Goal: Find specific page/section: Find specific page/section

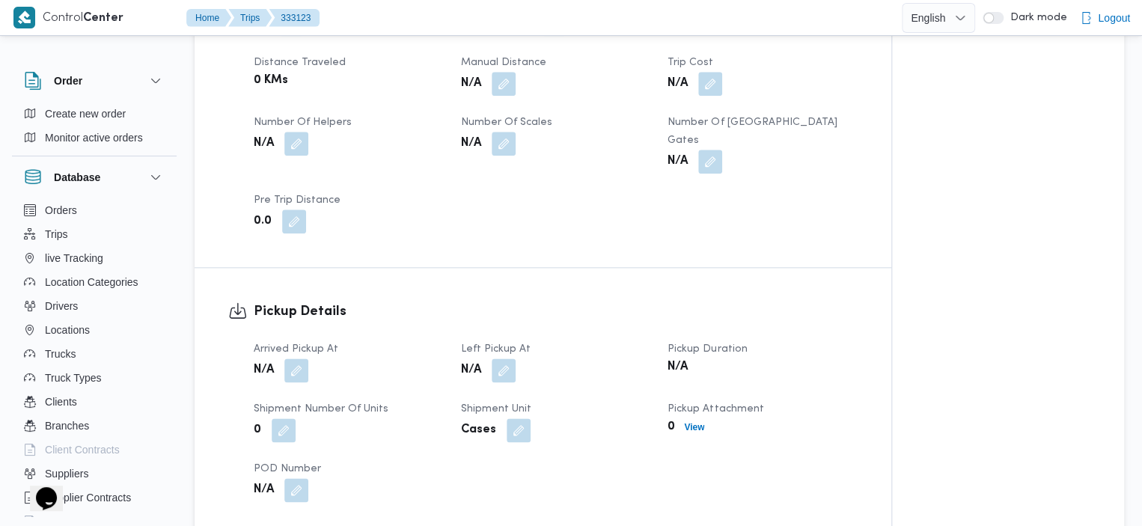
scroll to position [721, 0]
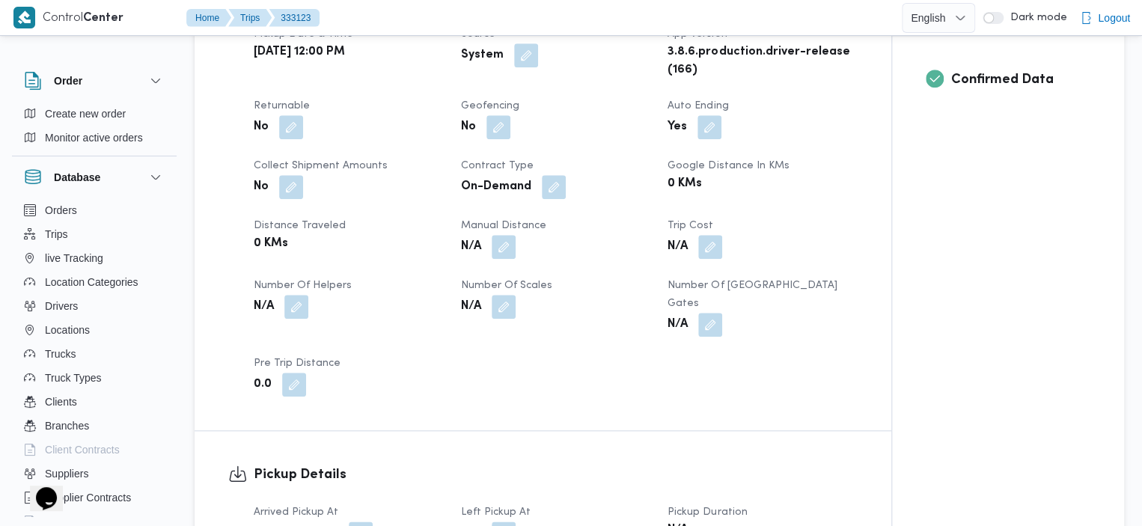
scroll to position [655, 0]
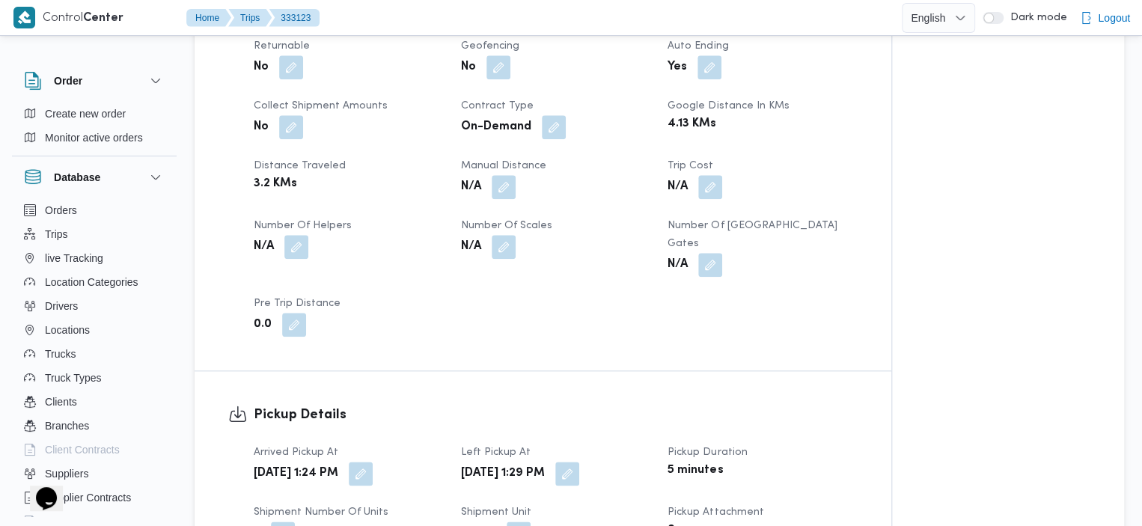
scroll to position [195, 0]
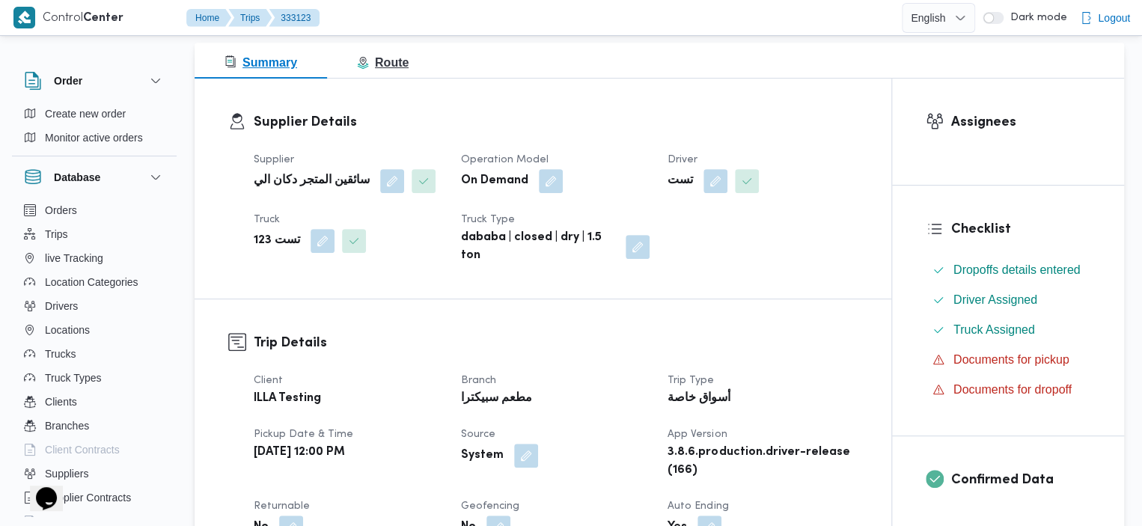
click at [391, 77] on button "Route" at bounding box center [382, 61] width 111 height 36
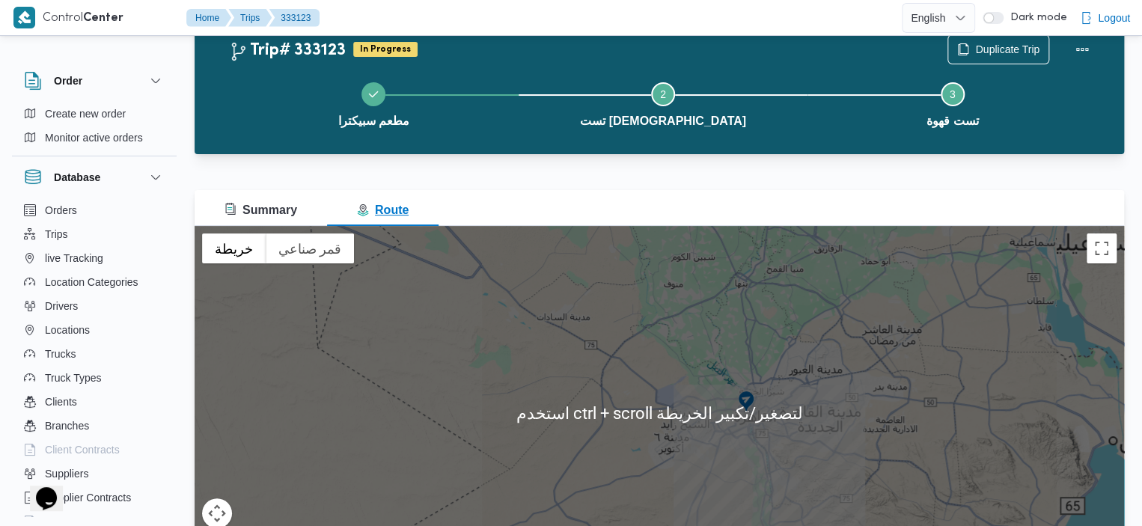
scroll to position [49, 0]
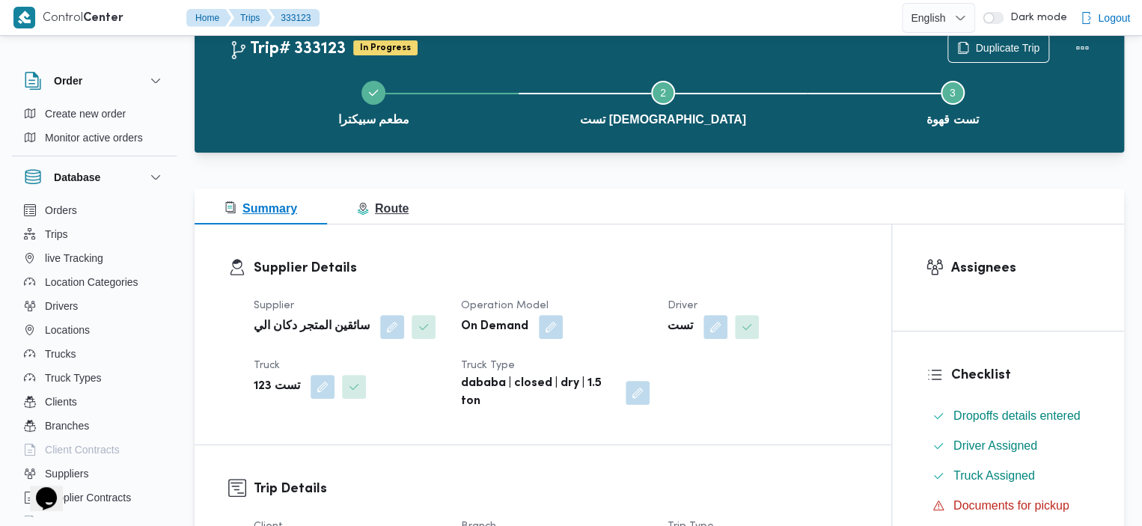
click at [370, 212] on span "Route" at bounding box center [383, 208] width 52 height 13
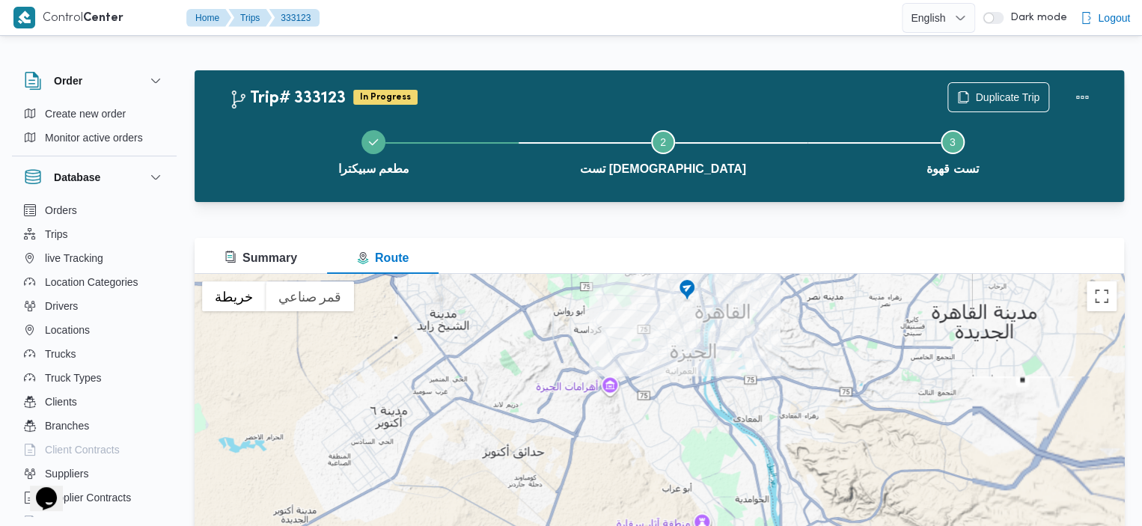
click at [702, 376] on div at bounding box center [659, 461] width 929 height 374
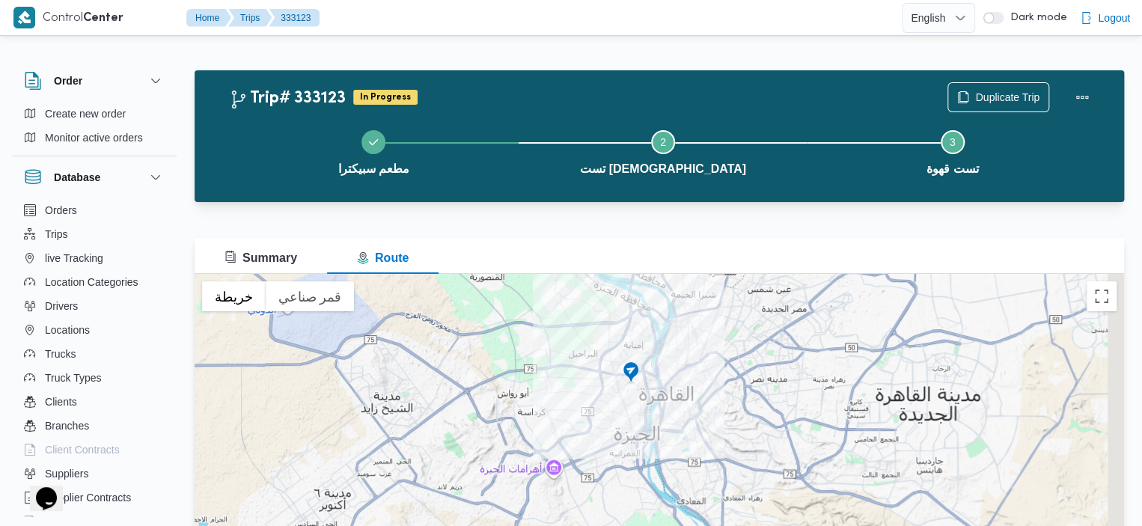
drag, startPoint x: 729, startPoint y: 281, endPoint x: 661, endPoint y: 370, distance: 112.7
click at [664, 370] on div at bounding box center [659, 461] width 929 height 374
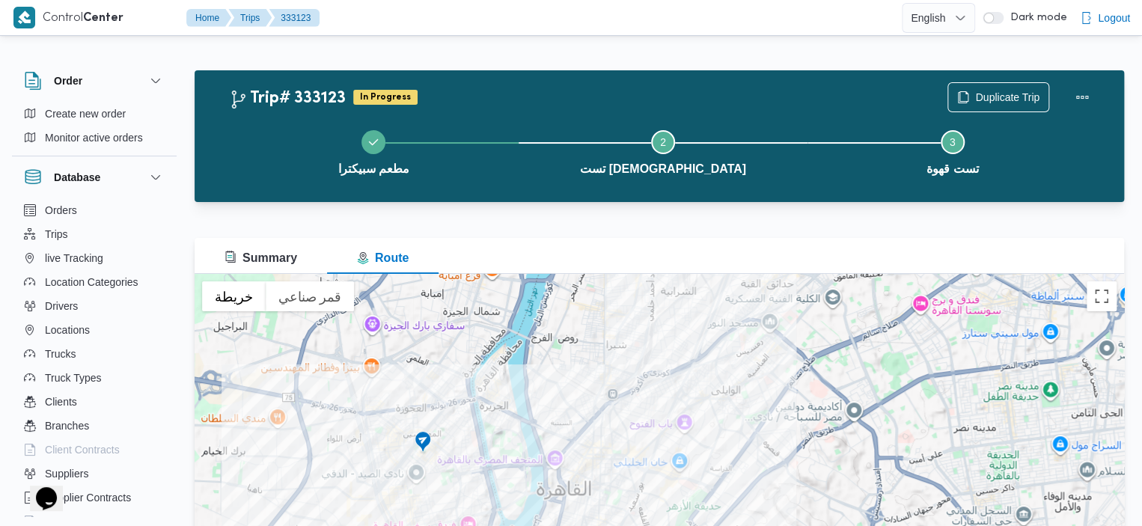
drag, startPoint x: 688, startPoint y: 442, endPoint x: 597, endPoint y: 428, distance: 92.4
click at [597, 428] on div at bounding box center [659, 461] width 929 height 374
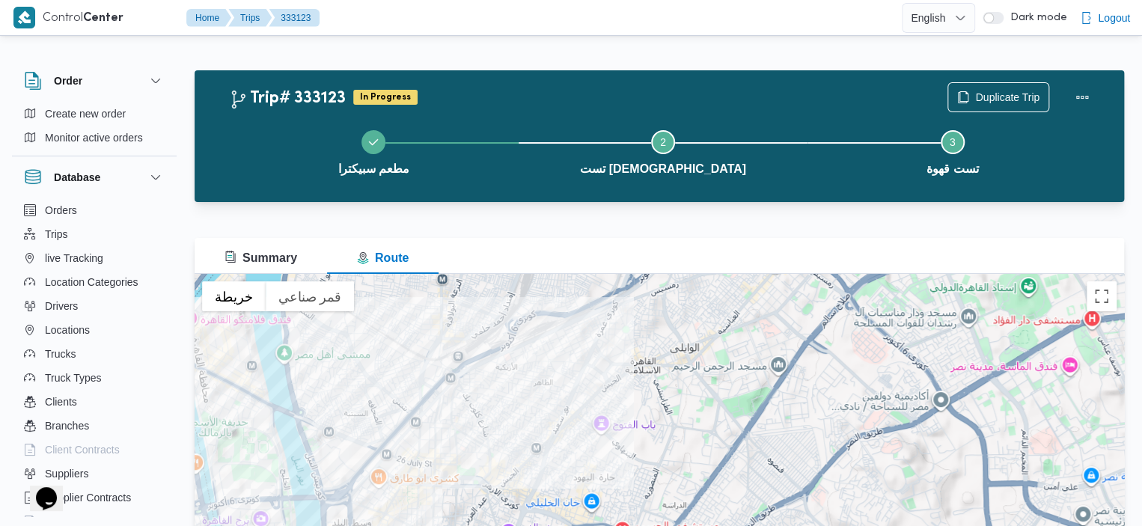
drag, startPoint x: 543, startPoint y: 451, endPoint x: 451, endPoint y: 477, distance: 95.5
click at [451, 477] on div at bounding box center [659, 461] width 929 height 374
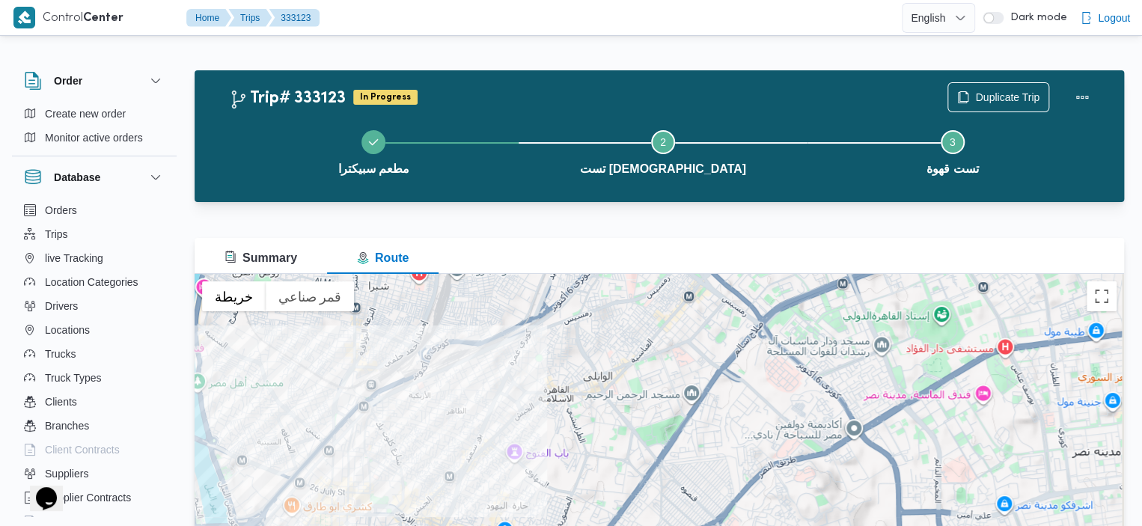
drag, startPoint x: 464, startPoint y: 373, endPoint x: 378, endPoint y: 395, distance: 88.9
click at [377, 397] on div at bounding box center [659, 461] width 929 height 374
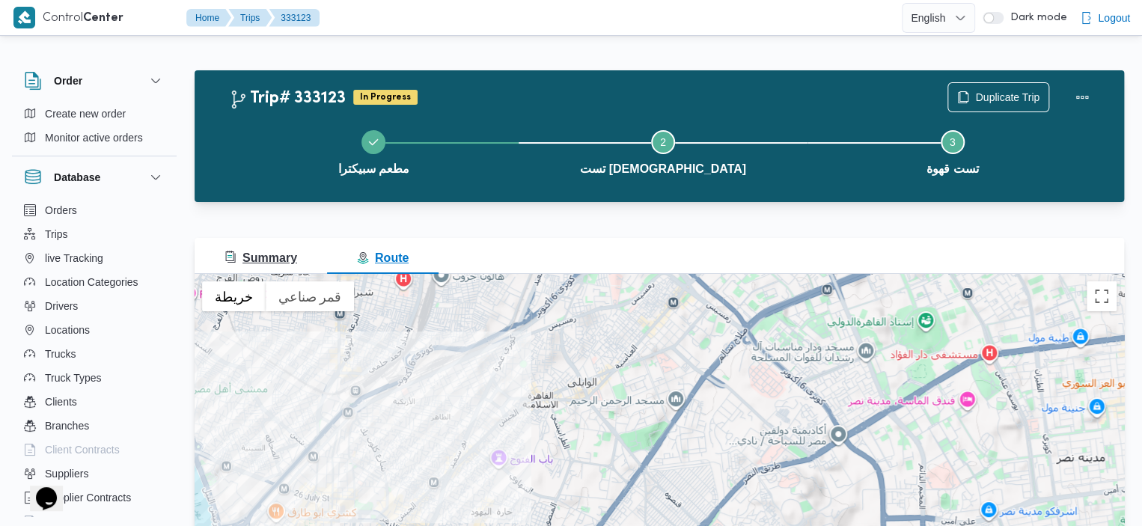
click at [243, 251] on span "Summary" at bounding box center [260, 257] width 73 height 13
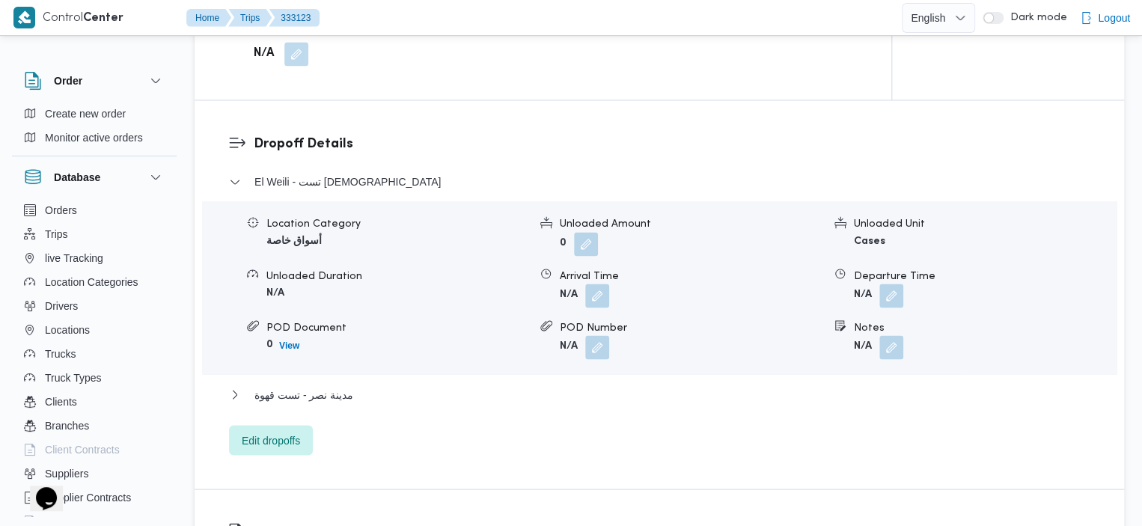
scroll to position [1192, 0]
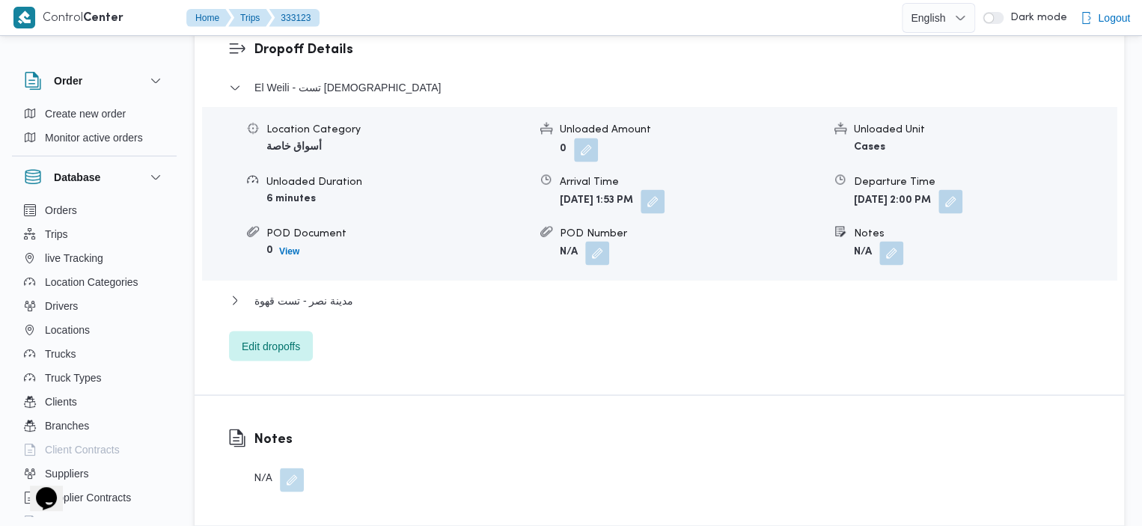
scroll to position [1272, 0]
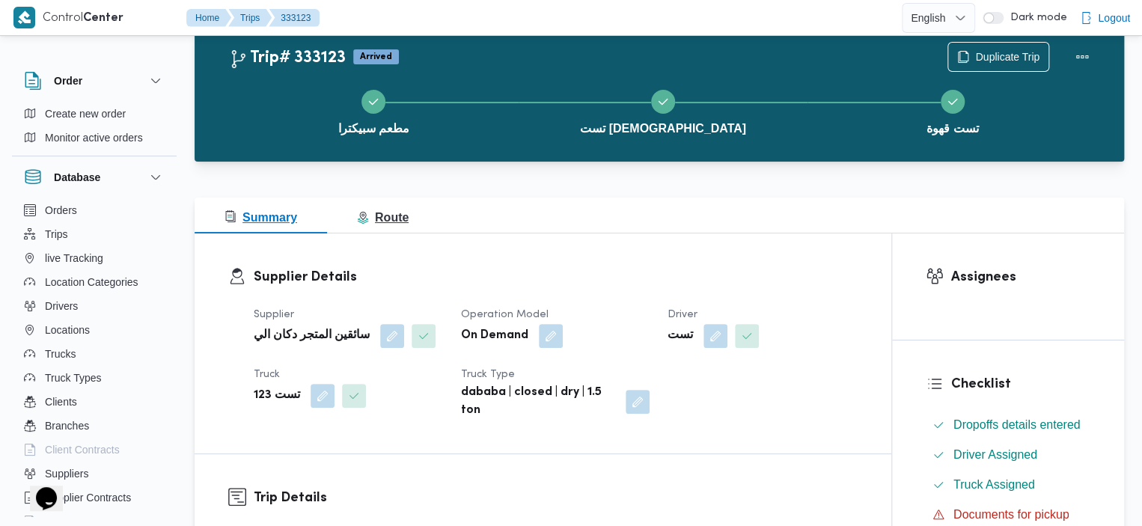
click at [377, 214] on span "Route" at bounding box center [383, 217] width 52 height 13
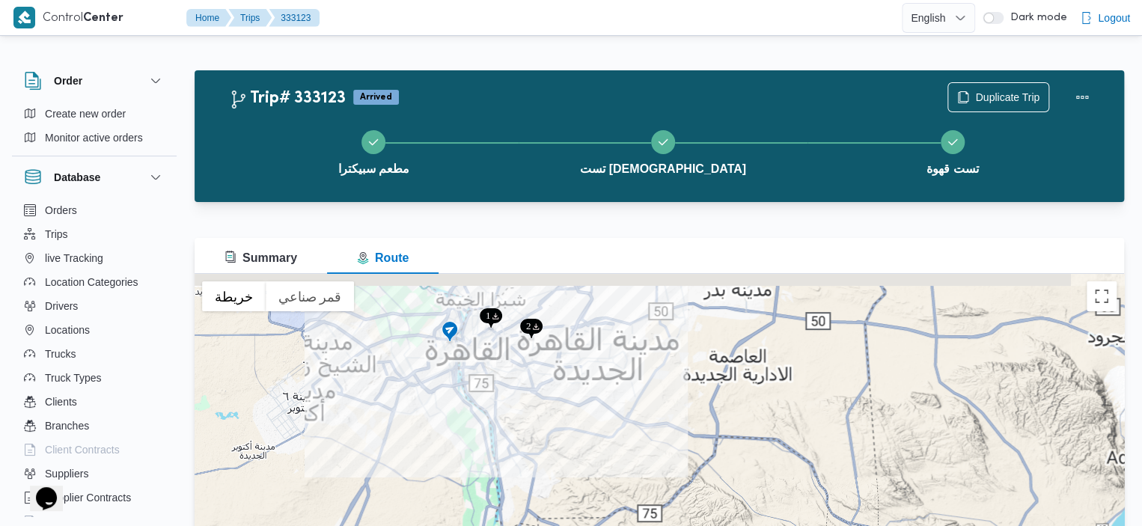
drag, startPoint x: 539, startPoint y: 346, endPoint x: 557, endPoint y: 421, distance: 77.7
click at [555, 421] on div at bounding box center [659, 461] width 929 height 374
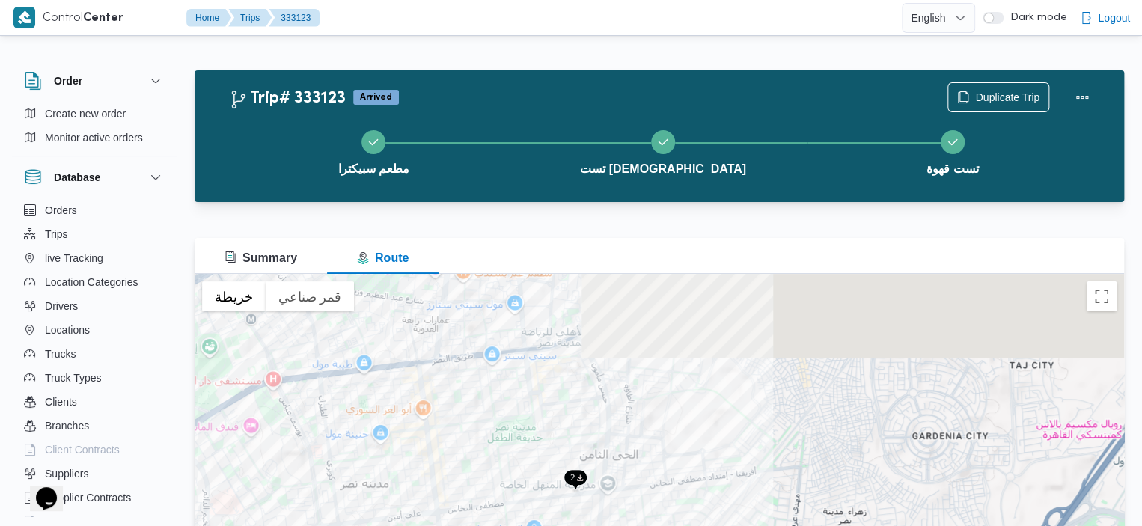
drag, startPoint x: 515, startPoint y: 355, endPoint x: 593, endPoint y: 517, distance: 179.7
click at [593, 517] on div at bounding box center [659, 461] width 929 height 374
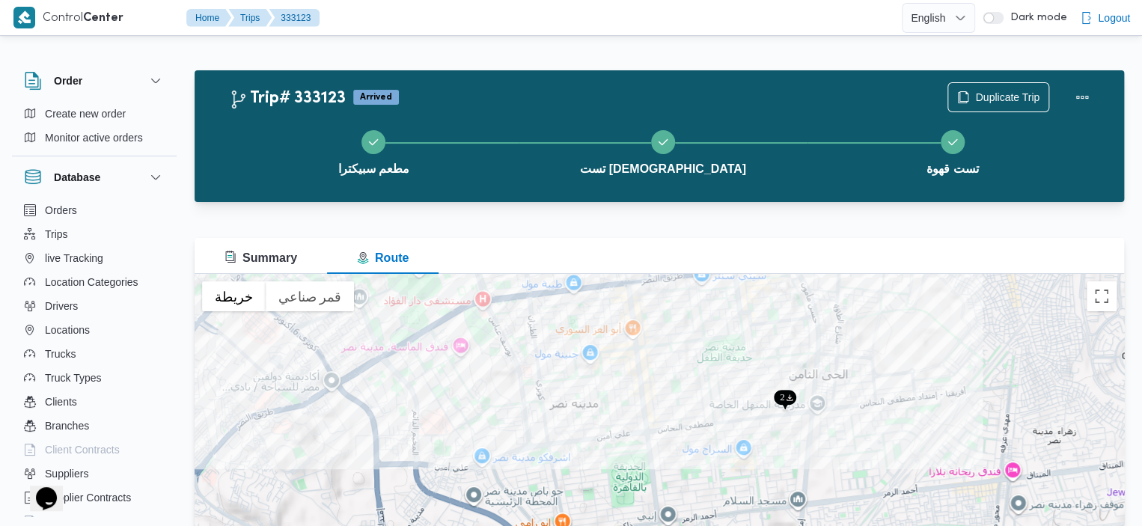
drag, startPoint x: 327, startPoint y: 431, endPoint x: 539, endPoint y: 352, distance: 225.8
click at [539, 352] on div at bounding box center [659, 461] width 929 height 374
click at [295, 251] on span "Summary" at bounding box center [260, 257] width 73 height 13
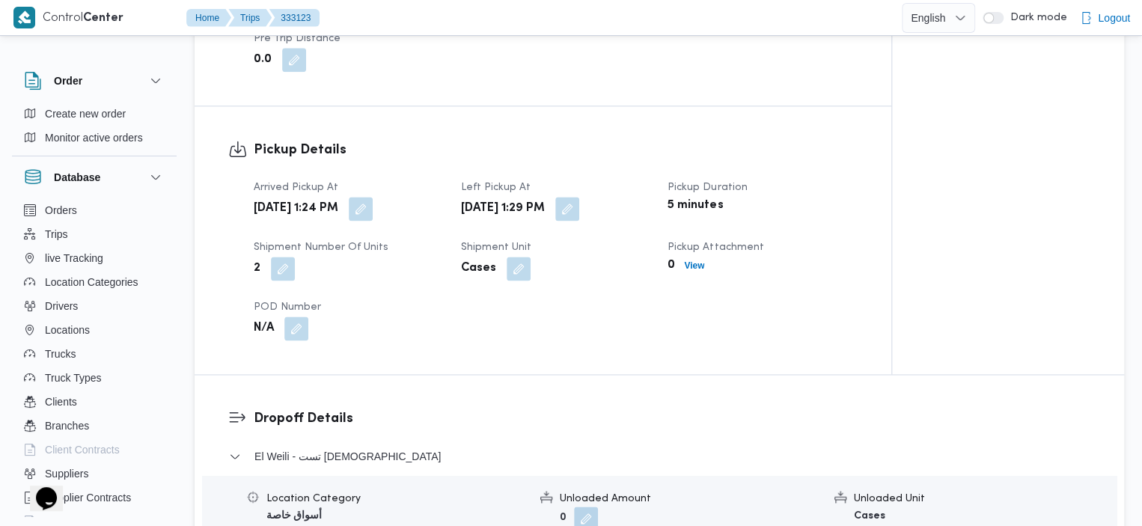
scroll to position [1380, 0]
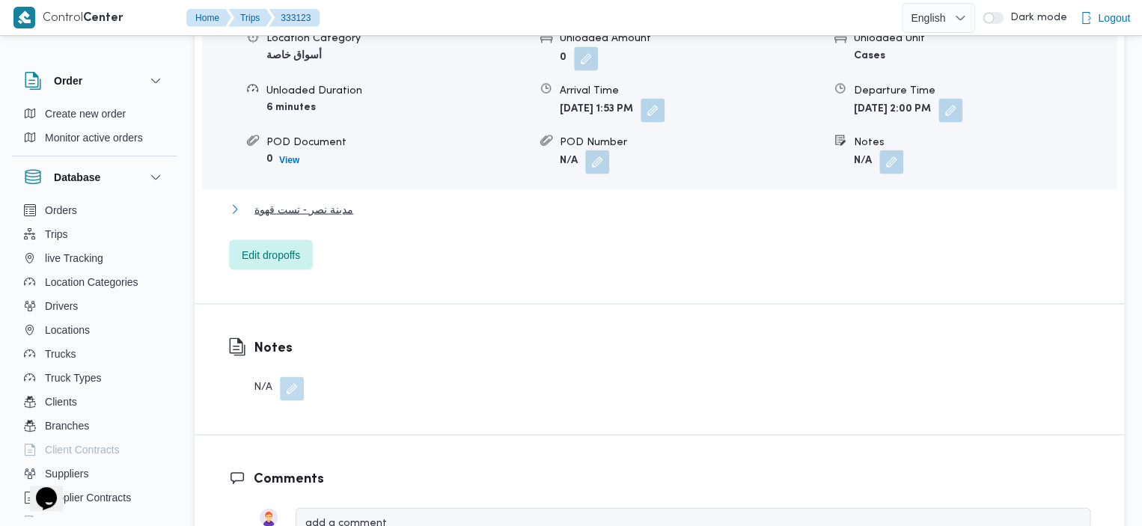
click at [323, 200] on span "مدينة نصر - تست قهوة" at bounding box center [303, 209] width 99 height 18
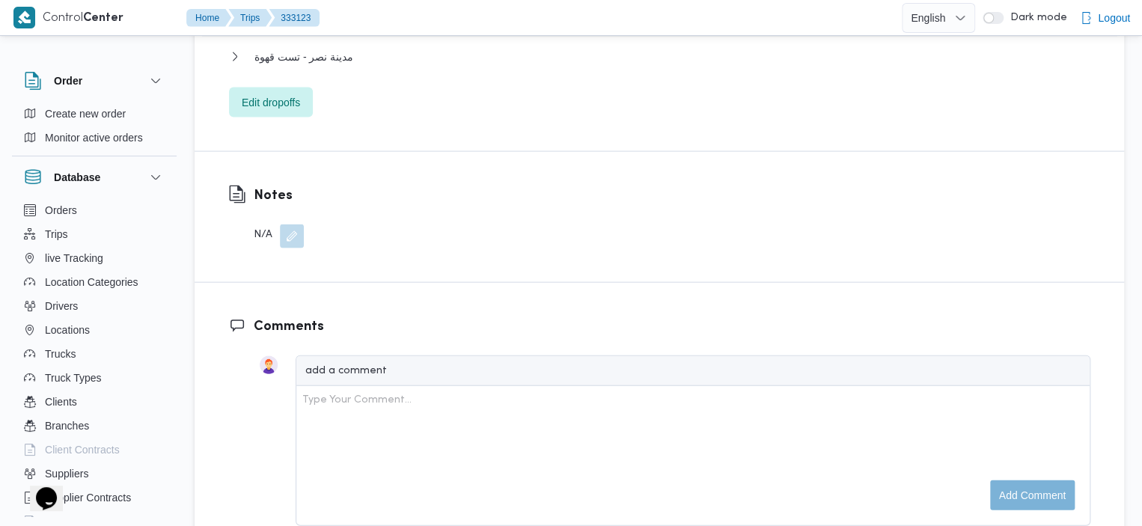
scroll to position [1512, 0]
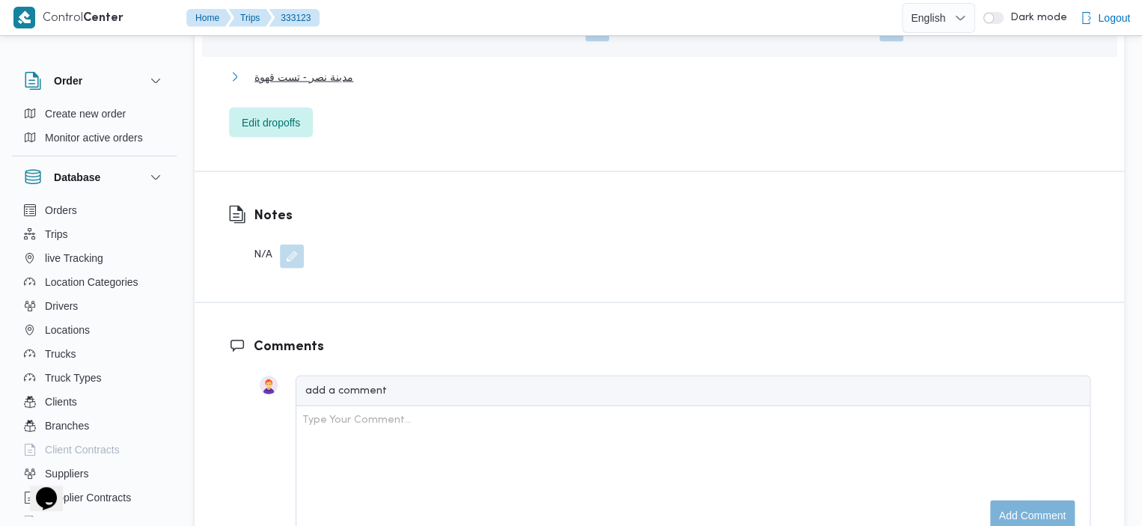
click at [326, 68] on span "مدينة نصر - تست قهوة" at bounding box center [303, 77] width 99 height 18
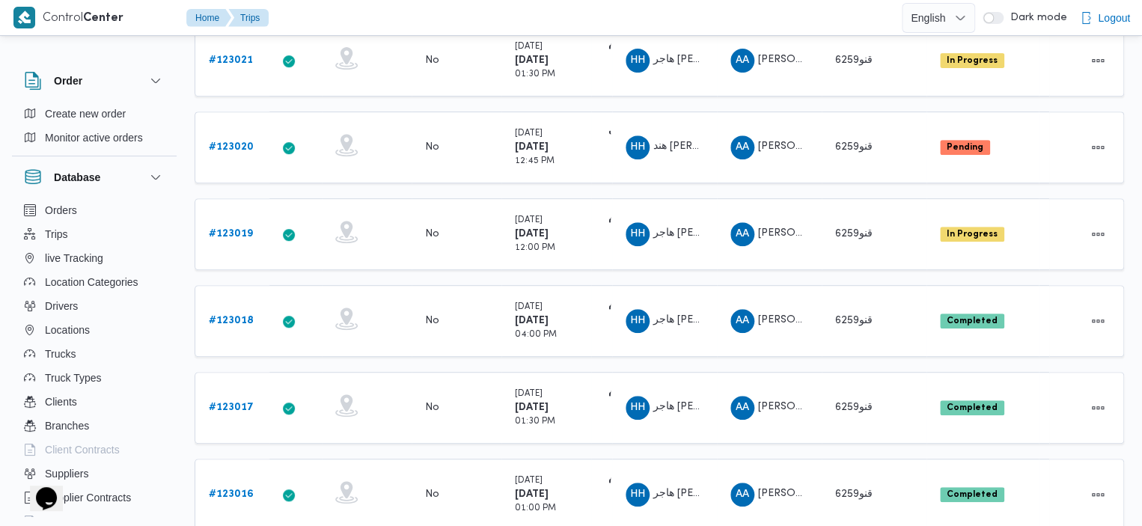
scroll to position [275, 0]
click at [236, 316] on b "# 123018" at bounding box center [231, 321] width 45 height 10
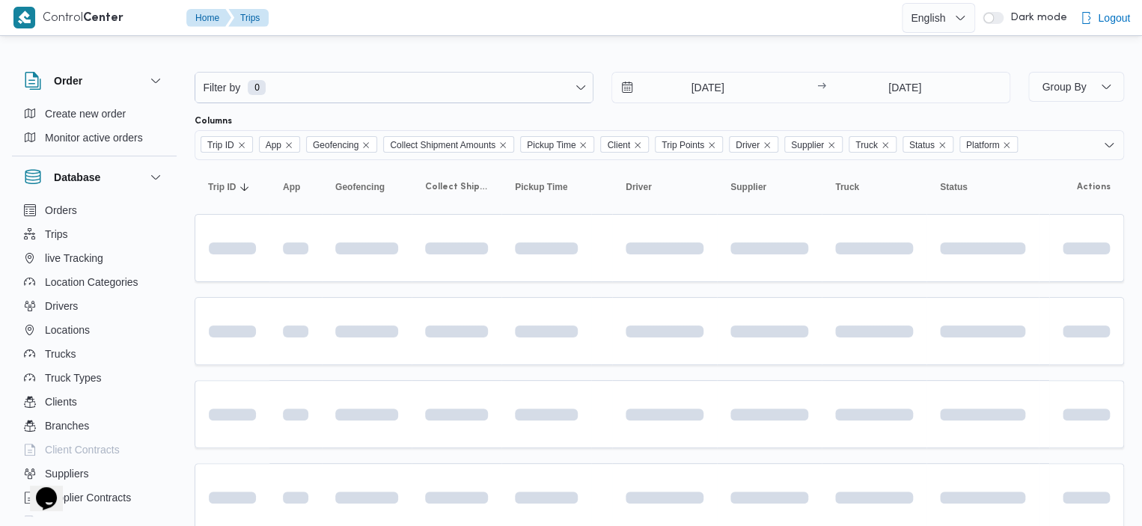
scroll to position [275, 0]
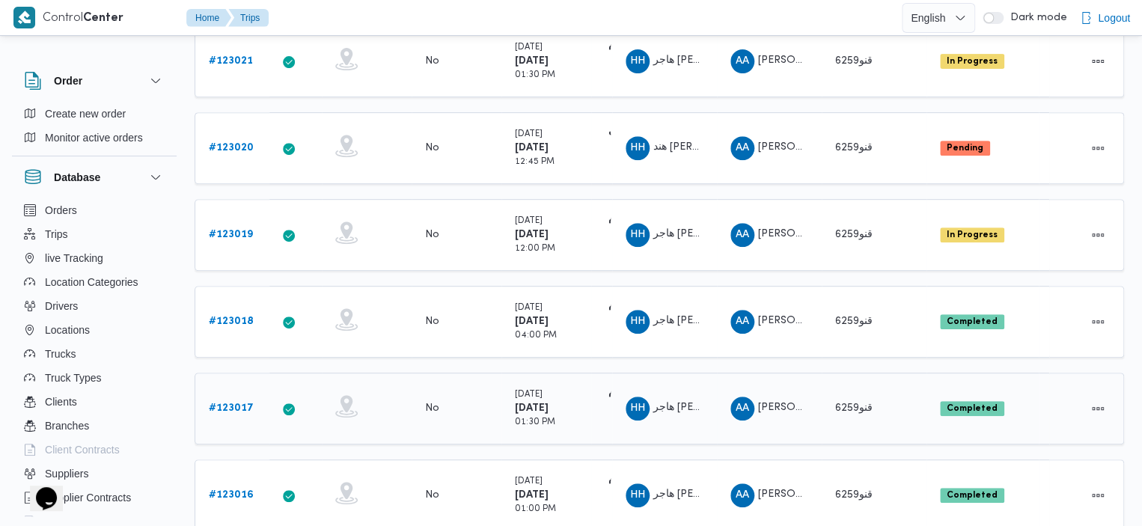
click at [232, 403] on b "# 123017" at bounding box center [231, 408] width 45 height 10
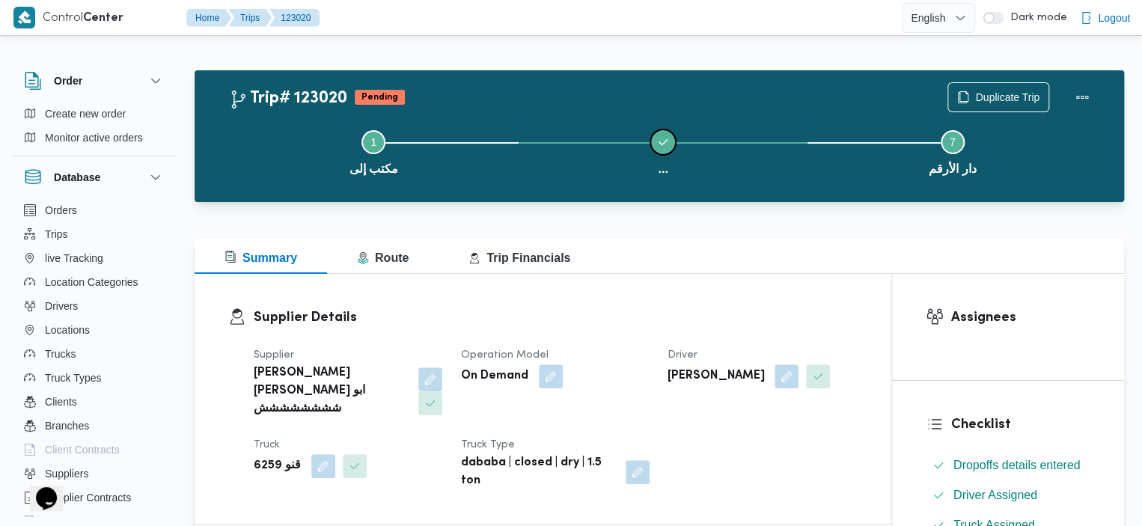
click at [664, 135] on span at bounding box center [663, 142] width 24 height 24
